Goal: Task Accomplishment & Management: Manage account settings

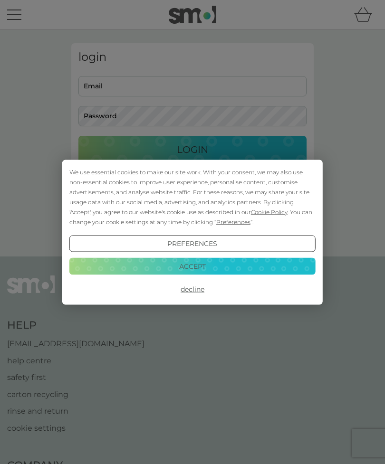
click at [204, 269] on button "Accept" at bounding box center [192, 266] width 246 height 17
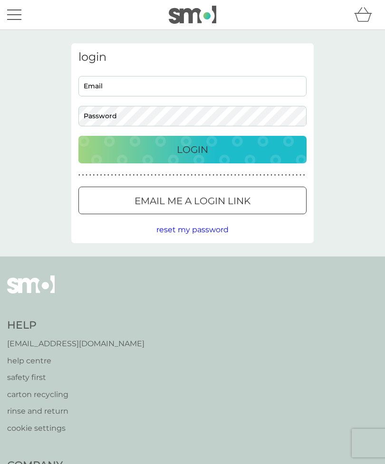
click at [125, 92] on input "Email" at bounding box center [192, 86] width 228 height 20
click at [124, 92] on input "Email" at bounding box center [192, 86] width 228 height 20
click at [208, 201] on div at bounding box center [192, 201] width 34 height 10
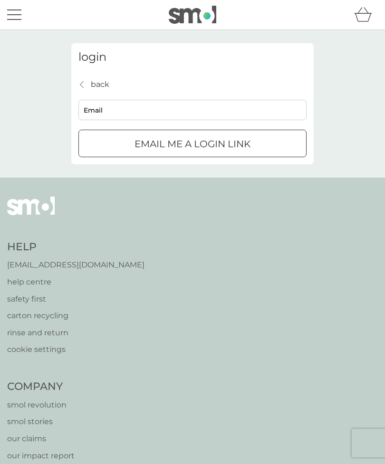
click at [100, 119] on input "Email" at bounding box center [192, 110] width 228 height 20
type input "[PERSON_NAME][EMAIL_ADDRESS][DOMAIN_NAME]"
click at [211, 147] on p "Email me a login link" at bounding box center [193, 143] width 116 height 15
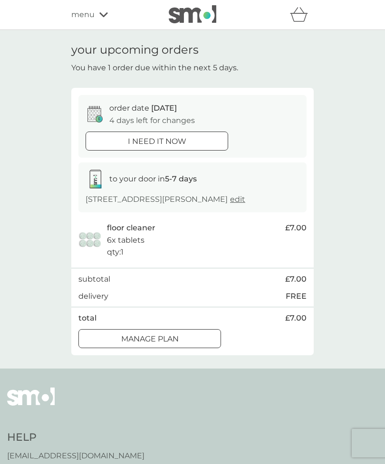
click at [191, 336] on div "Manage plan" at bounding box center [150, 339] width 142 height 12
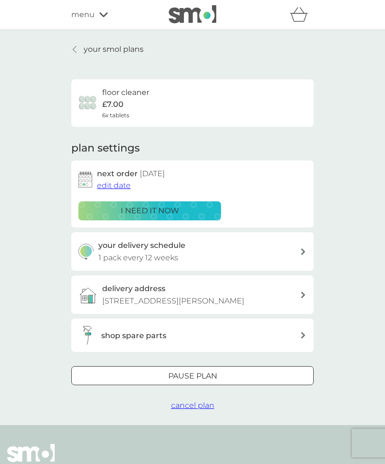
click at [192, 405] on span "cancel plan" at bounding box center [192, 405] width 43 height 9
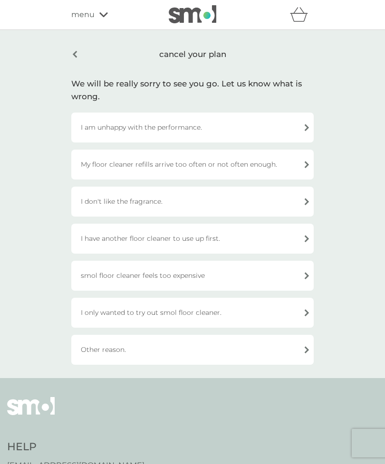
click at [304, 313] on div "I only wanted to try out smol floor cleaner." at bounding box center [192, 313] width 242 height 30
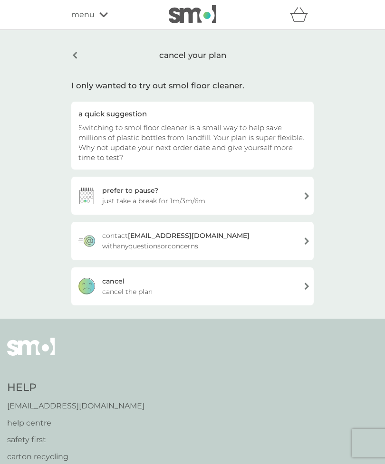
click at [308, 288] on div "cancel cancel the plan" at bounding box center [192, 287] width 242 height 38
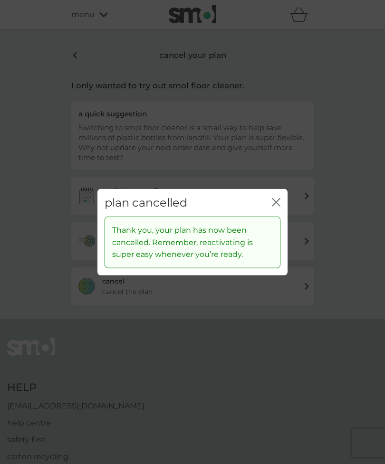
click at [274, 204] on icon "close" at bounding box center [276, 202] width 9 height 9
